Goal: Task Accomplishment & Management: Complete application form

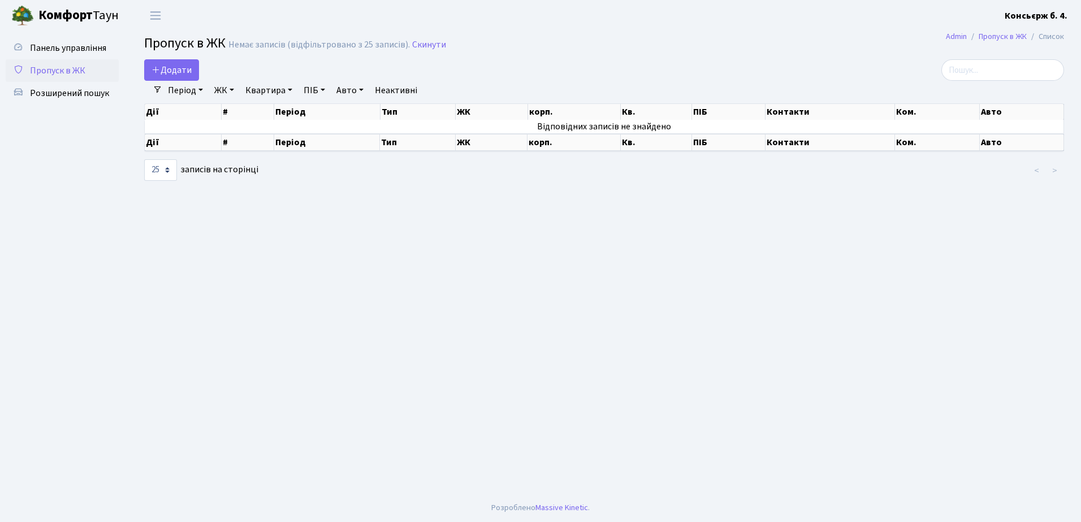
select select "25"
click at [176, 72] on span "Додати" at bounding box center [172, 70] width 40 height 12
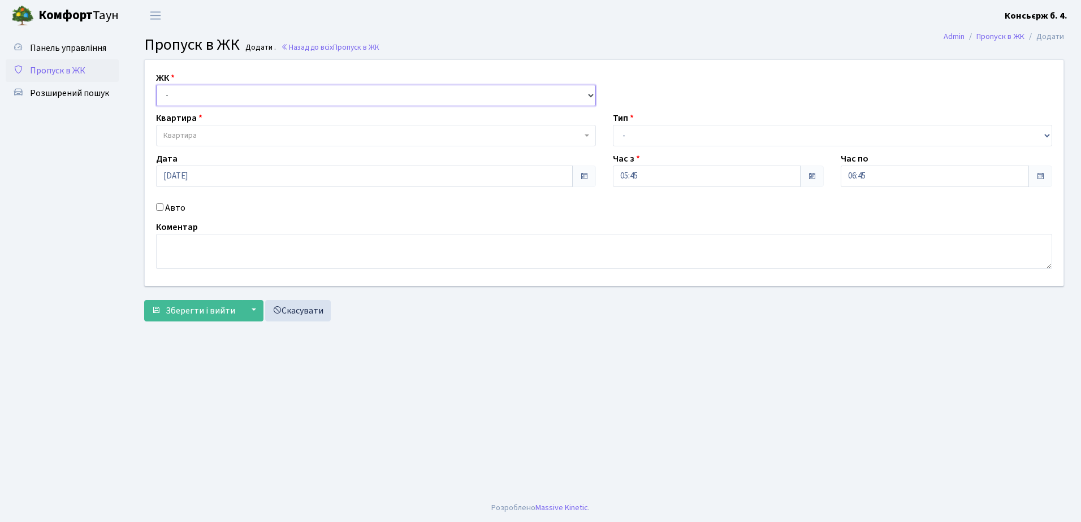
click at [175, 92] on select "- [STREET_ADDRESS]" at bounding box center [376, 95] width 440 height 21
select select "325"
click at [156, 85] on select "- [STREET_ADDRESS]" at bounding box center [376, 95] width 440 height 21
select select
click at [196, 135] on span "Квартира" at bounding box center [179, 135] width 33 height 11
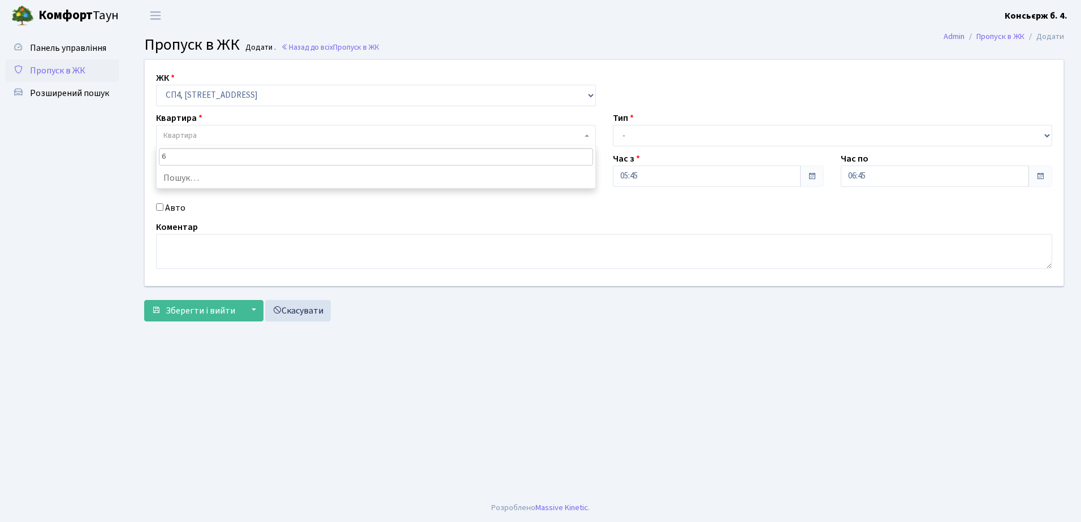
type input "67"
drag, startPoint x: 304, startPoint y: 309, endPoint x: 184, endPoint y: 382, distance: 140.5
click at [183, 382] on main "Admin Пропуск в ЖК Додати Пропуск в ЖК Додати . Назад до всіх Пропуск в ЖК ЖК -…" at bounding box center [604, 262] width 954 height 463
click at [308, 309] on link "Скасувати" at bounding box center [298, 310] width 66 height 21
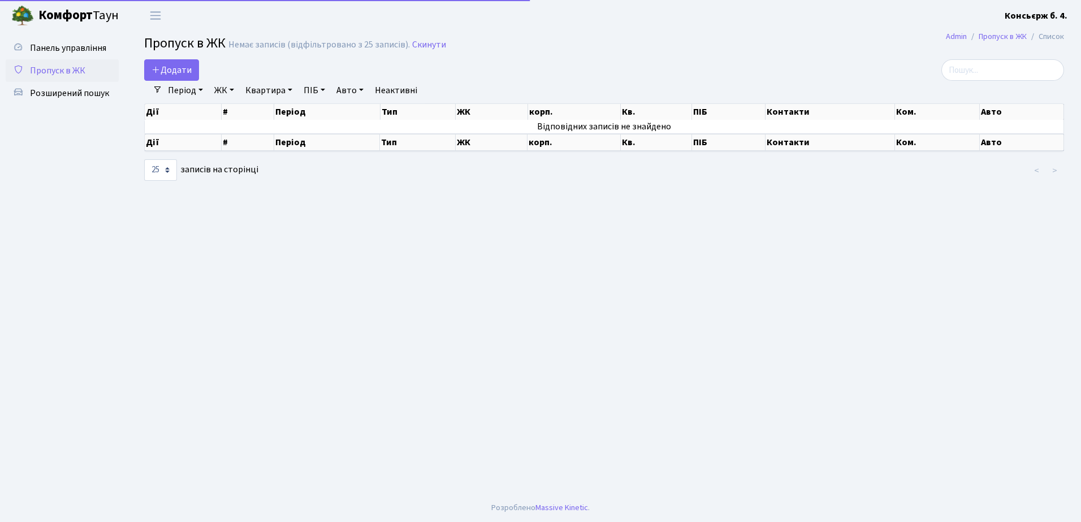
select select "25"
